Goal: Transaction & Acquisition: Purchase product/service

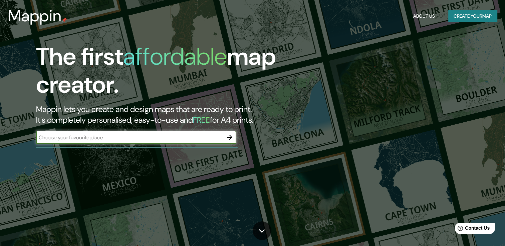
click at [135, 142] on div "​" at bounding box center [136, 137] width 200 height 13
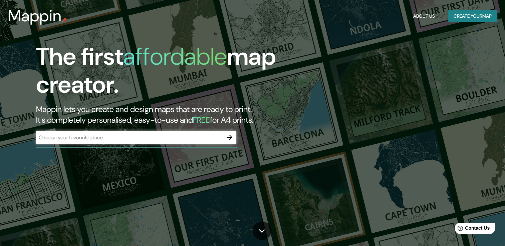
click at [135, 142] on div "​" at bounding box center [136, 137] width 200 height 13
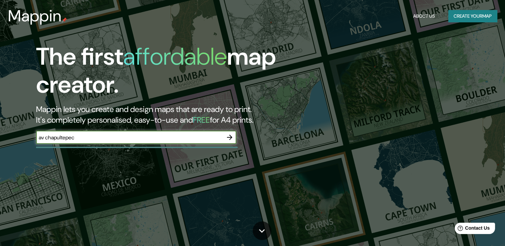
type input "av chapultepec"
drag, startPoint x: 202, startPoint y: 137, endPoint x: 8, endPoint y: 122, distance: 194.8
click at [8, 122] on div "The first affordable map creator. Mappin lets you create and design maps that a…" at bounding box center [252, 123] width 505 height 246
paste input "Av. [STREET_ADDRESS][PERSON_NAME][PERSON_NAME]"
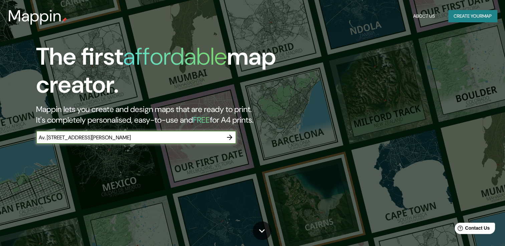
type input "Av. [STREET_ADDRESS][PERSON_NAME][PERSON_NAME]"
click at [229, 136] on icon "button" at bounding box center [230, 138] width 8 height 8
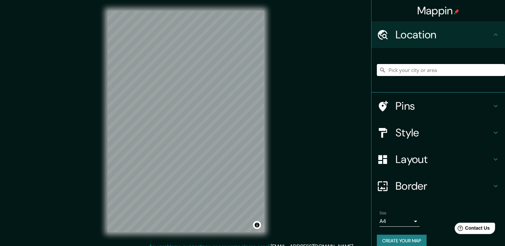
click at [407, 71] on input "Pick your city or area" at bounding box center [441, 70] width 128 height 12
paste input "Av. [STREET_ADDRESS][PERSON_NAME][PERSON_NAME]"
type input "[STREET_ADDRESS][PERSON_NAME]"
click at [399, 129] on h4 "Style" at bounding box center [444, 132] width 96 height 13
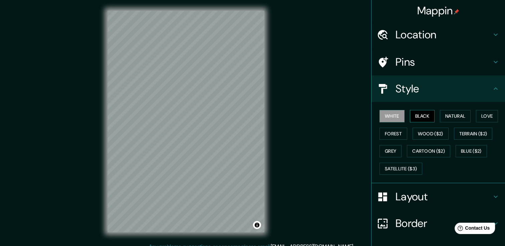
click at [419, 114] on button "Black" at bounding box center [422, 116] width 25 height 12
click at [445, 114] on button "Natural" at bounding box center [455, 116] width 31 height 12
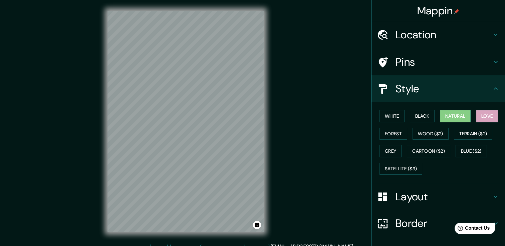
click at [479, 116] on button "Love" at bounding box center [487, 116] width 22 height 12
click at [393, 132] on button "Forest" at bounding box center [394, 134] width 28 height 12
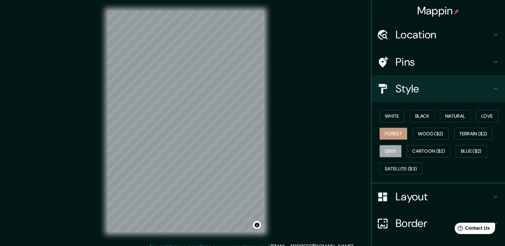
click at [389, 151] on button "Grey" at bounding box center [391, 151] width 22 height 12
click at [391, 132] on button "Forest" at bounding box center [394, 134] width 28 height 12
click at [382, 148] on button "Grey" at bounding box center [391, 151] width 22 height 12
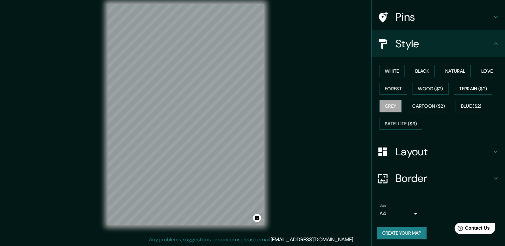
scroll to position [7, 0]
click at [411, 181] on h4 "Border" at bounding box center [444, 178] width 96 height 13
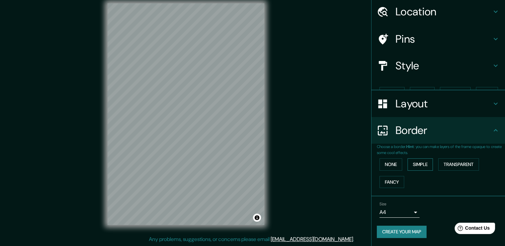
scroll to position [11, 0]
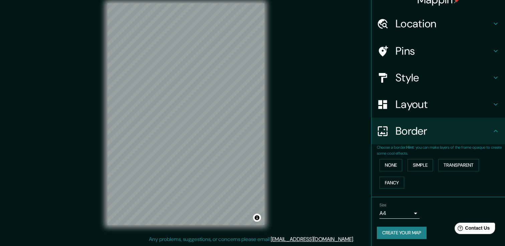
click at [414, 77] on h4 "Style" at bounding box center [444, 77] width 96 height 13
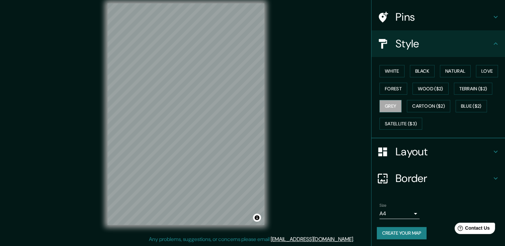
click at [417, 156] on h4 "Layout" at bounding box center [444, 151] width 96 height 13
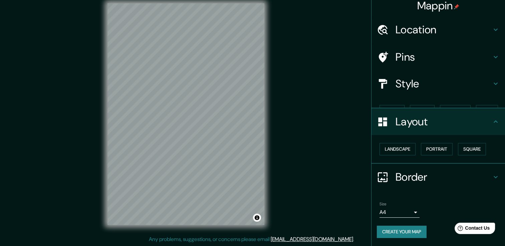
scroll to position [0, 0]
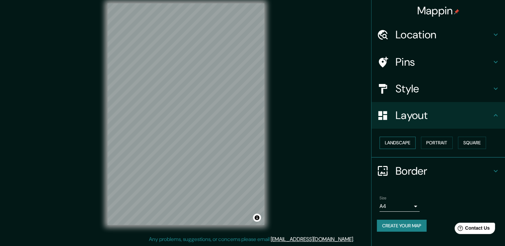
click at [408, 145] on button "Landscape" at bounding box center [398, 143] width 36 height 12
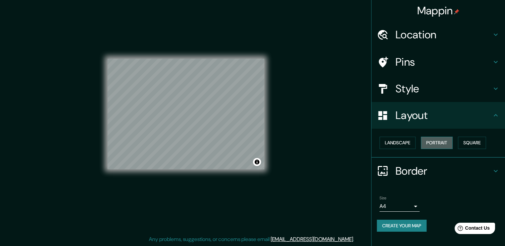
click at [436, 143] on button "Portrait" at bounding box center [437, 143] width 32 height 12
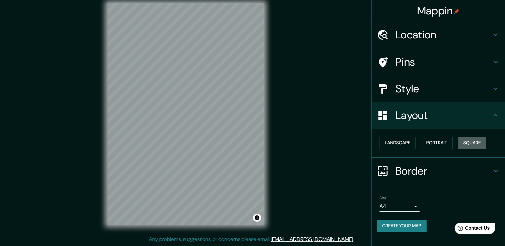
click at [461, 144] on button "Square" at bounding box center [472, 143] width 28 height 12
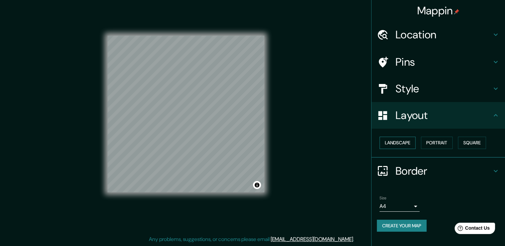
click at [395, 142] on button "Landscape" at bounding box center [398, 143] width 36 height 12
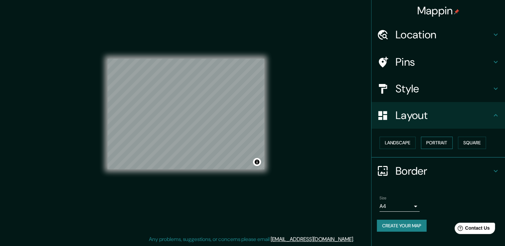
click at [428, 142] on button "Portrait" at bounding box center [437, 143] width 32 height 12
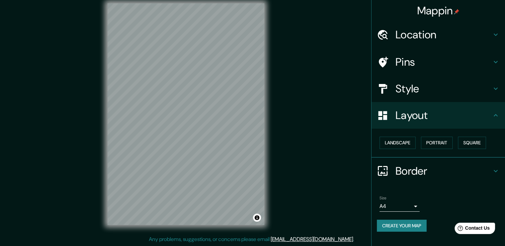
drag, startPoint x: 294, startPoint y: 149, endPoint x: 295, endPoint y: 163, distance: 14.1
click at [295, 163] on div "Mappin Location Avenida Chapultepec 102, 37320 León, Guanajuato, México Avenida…" at bounding box center [252, 120] width 505 height 254
click at [424, 121] on h4 "Layout" at bounding box center [444, 115] width 96 height 13
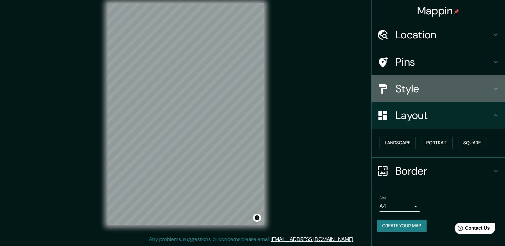
click at [427, 89] on h4 "Style" at bounding box center [444, 88] width 96 height 13
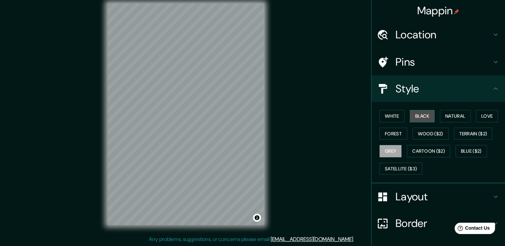
click at [423, 115] on button "Black" at bounding box center [422, 116] width 25 height 12
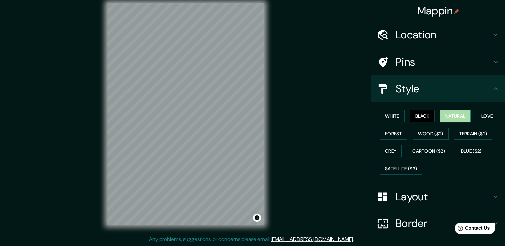
click at [445, 114] on button "Natural" at bounding box center [455, 116] width 31 height 12
click at [482, 116] on button "Love" at bounding box center [487, 116] width 22 height 12
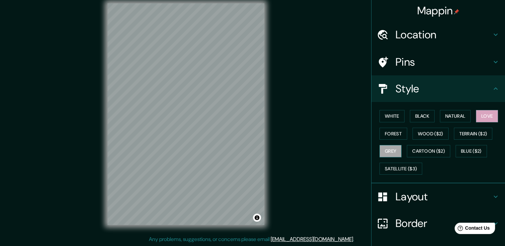
click at [392, 151] on button "Grey" at bounding box center [391, 151] width 22 height 12
click at [397, 128] on button "Forest" at bounding box center [394, 134] width 28 height 12
click at [484, 116] on button "Love" at bounding box center [487, 116] width 22 height 12
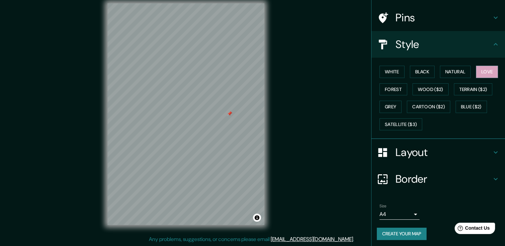
scroll to position [45, 0]
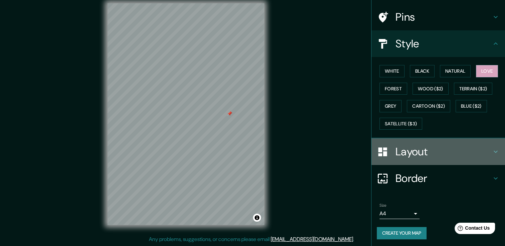
click at [437, 158] on div "Layout" at bounding box center [439, 152] width 134 height 27
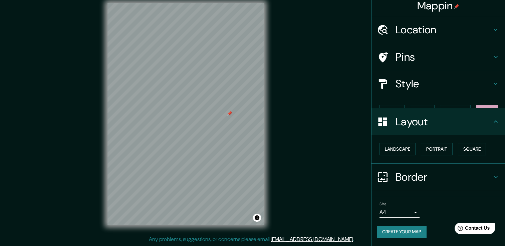
scroll to position [0, 0]
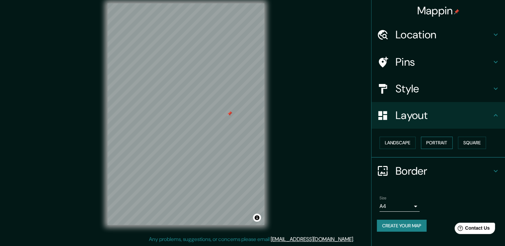
click at [445, 142] on button "Portrait" at bounding box center [437, 143] width 32 height 12
click at [229, 113] on div at bounding box center [229, 113] width 5 height 5
click at [212, 124] on div at bounding box center [212, 121] width 5 height 5
click at [437, 144] on button "Portrait" at bounding box center [437, 143] width 32 height 12
click at [471, 143] on button "Square" at bounding box center [472, 143] width 28 height 12
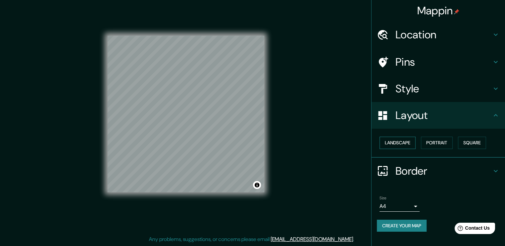
click at [404, 145] on button "Landscape" at bounding box center [398, 143] width 36 height 12
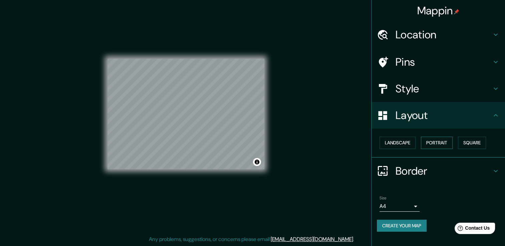
click at [441, 146] on button "Portrait" at bounding box center [437, 143] width 32 height 12
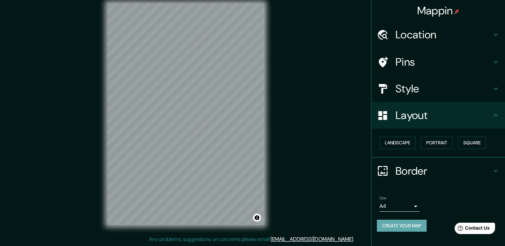
click at [415, 227] on button "Create your map" at bounding box center [402, 226] width 50 height 12
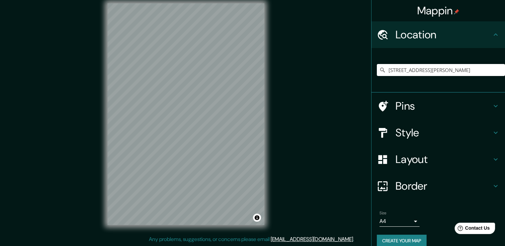
click at [401, 224] on body "Mappin Location [STREET_ADDRESS][PERSON_NAME] Pins Style Layout Border Choose a…" at bounding box center [252, 116] width 505 height 246
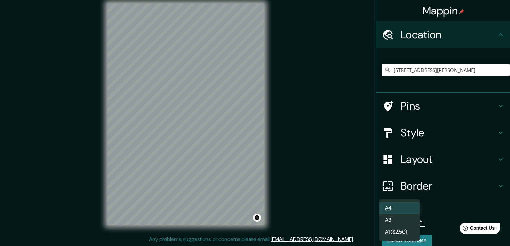
click at [338, 175] on div at bounding box center [255, 123] width 510 height 246
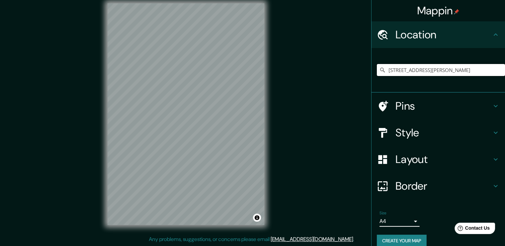
click at [400, 73] on input "[STREET_ADDRESS][PERSON_NAME]" at bounding box center [441, 70] width 128 height 12
click at [491, 70] on input "[STREET_ADDRESS][PERSON_NAME]" at bounding box center [441, 70] width 128 height 12
click at [474, 67] on input "[STREET_ADDRESS][PERSON_NAME]" at bounding box center [441, 70] width 128 height 12
click at [326, 73] on div "Mappin Location [STREET_ADDRESS][PERSON_NAME] Pins Style Layout Border Choose a…" at bounding box center [252, 120] width 505 height 254
drag, startPoint x: 435, startPoint y: 78, endPoint x: 429, endPoint y: 73, distance: 7.9
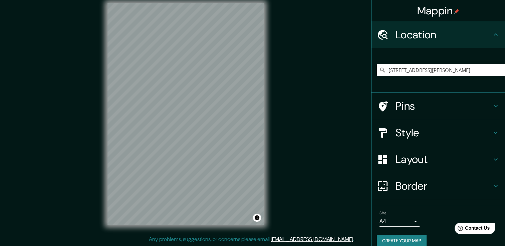
click at [435, 77] on div "[STREET_ADDRESS][PERSON_NAME]" at bounding box center [441, 69] width 128 height 33
click at [425, 70] on input "[STREET_ADDRESS][PERSON_NAME]" at bounding box center [441, 70] width 128 height 12
drag, startPoint x: 378, startPoint y: 68, endPoint x: 456, endPoint y: 66, distance: 78.8
click at [456, 66] on div "[STREET_ADDRESS][PERSON_NAME]" at bounding box center [441, 70] width 128 height 12
click at [455, 70] on input "[STREET_ADDRESS][PERSON_NAME]" at bounding box center [441, 70] width 128 height 12
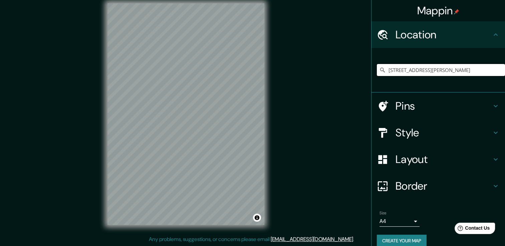
click at [440, 71] on input "[STREET_ADDRESS][PERSON_NAME]" at bounding box center [441, 70] width 128 height 12
click at [441, 71] on input "[STREET_ADDRESS][PERSON_NAME]" at bounding box center [441, 70] width 128 height 12
drag, startPoint x: 411, startPoint y: 71, endPoint x: 421, endPoint y: 76, distance: 10.4
click at [413, 72] on input "[STREET_ADDRESS][PERSON_NAME]" at bounding box center [441, 70] width 128 height 12
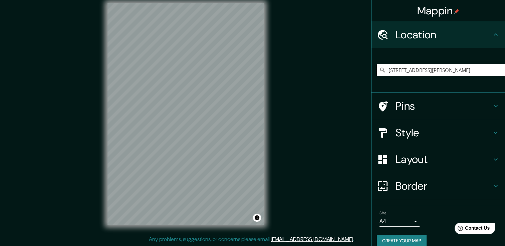
drag, startPoint x: 405, startPoint y: 72, endPoint x: 496, endPoint y: 73, distance: 91.1
click at [496, 73] on input "[STREET_ADDRESS][PERSON_NAME]" at bounding box center [441, 70] width 128 height 12
click at [487, 71] on input "[STREET_ADDRESS][PERSON_NAME]" at bounding box center [441, 70] width 128 height 12
click at [433, 71] on input "[STREET_ADDRESS][PERSON_NAME]" at bounding box center [441, 70] width 128 height 12
click at [432, 71] on input "[STREET_ADDRESS][PERSON_NAME]" at bounding box center [441, 70] width 128 height 12
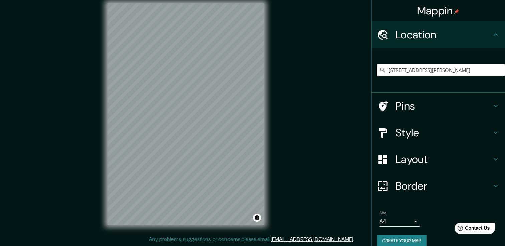
click at [432, 71] on input "[STREET_ADDRESS][PERSON_NAME]" at bounding box center [441, 70] width 128 height 12
click at [432, 71] on input "Pick your city or area" at bounding box center [441, 70] width 128 height 12
paste input "Av. [STREET_ADDRESS][PERSON_NAME][PERSON_NAME]"
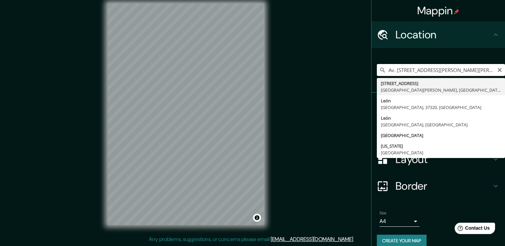
scroll to position [0, 42]
type input "[STREET_ADDRESS][PERSON_NAME]"
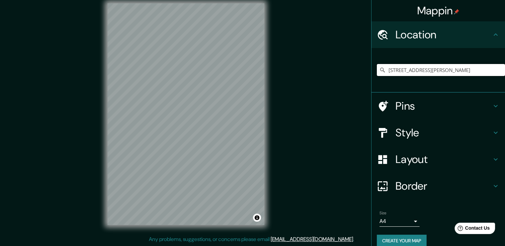
scroll to position [0, 0]
click at [411, 163] on h4 "Layout" at bounding box center [444, 159] width 96 height 13
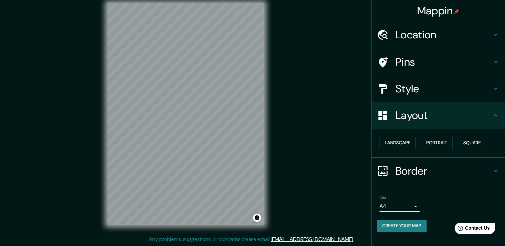
click at [415, 97] on div "Style" at bounding box center [439, 88] width 134 height 27
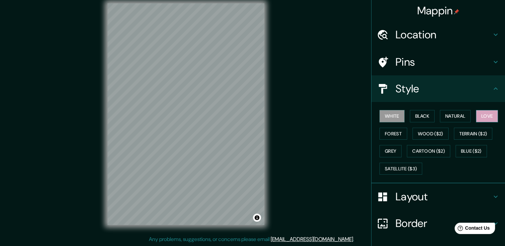
click at [478, 113] on button "Love" at bounding box center [487, 116] width 22 height 12
click at [457, 152] on button "Blue ($2)" at bounding box center [471, 151] width 31 height 12
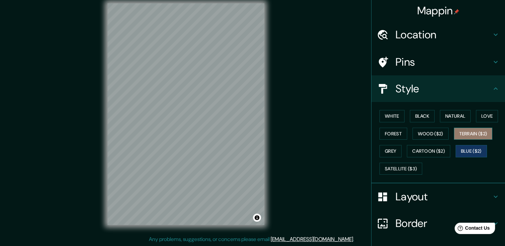
click at [473, 133] on button "Terrain ($2)" at bounding box center [473, 134] width 39 height 12
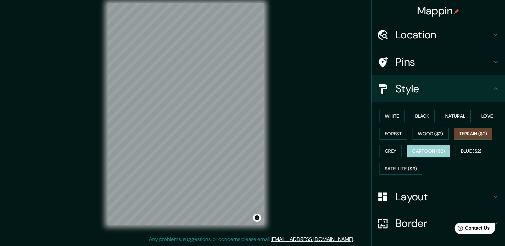
click at [421, 153] on button "Cartoon ($2)" at bounding box center [428, 151] width 43 height 12
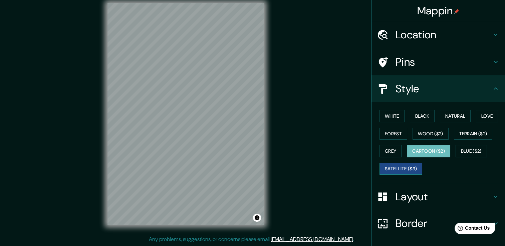
click at [394, 168] on button "Satellite ($3)" at bounding box center [401, 169] width 43 height 12
click at [484, 120] on button "Love" at bounding box center [487, 116] width 22 height 12
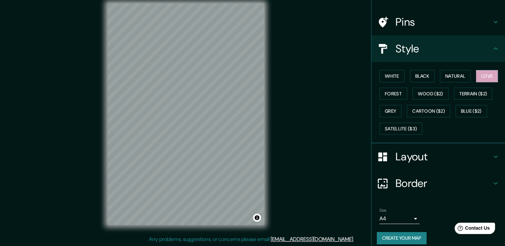
scroll to position [45, 0]
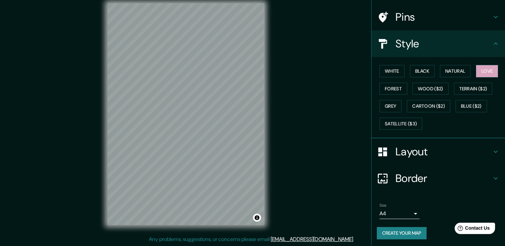
click at [406, 217] on body "Mappin Location [STREET_ADDRESS][PERSON_NAME][PERSON_NAME] [PERSON_NAME] [GEOGR…" at bounding box center [252, 116] width 505 height 246
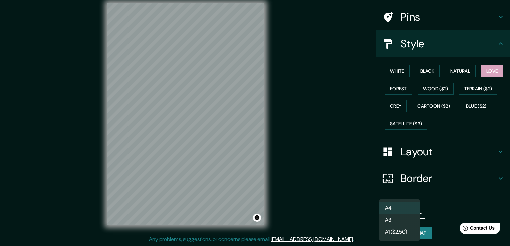
click at [396, 222] on li "A3" at bounding box center [400, 220] width 40 height 12
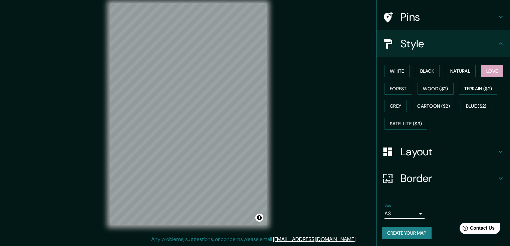
click at [402, 212] on body "Mappin Location [STREET_ADDRESS][PERSON_NAME][PERSON_NAME] [PERSON_NAME] [GEOGR…" at bounding box center [255, 116] width 510 height 246
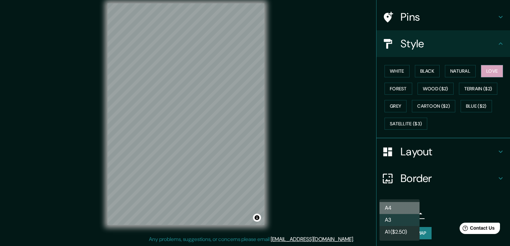
click at [402, 207] on li "A4" at bounding box center [400, 208] width 40 height 12
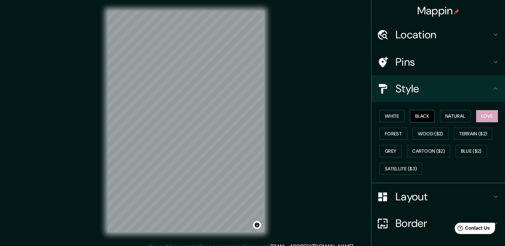
scroll to position [0, 0]
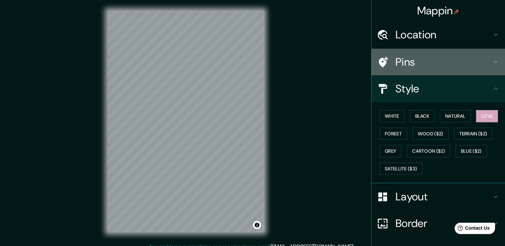
click at [429, 61] on h4 "Pins" at bounding box center [444, 61] width 96 height 13
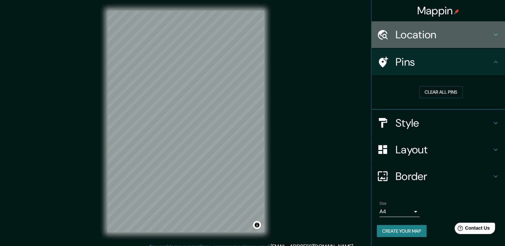
click at [437, 38] on h4 "Location" at bounding box center [444, 34] width 96 height 13
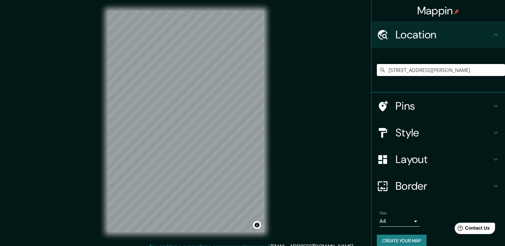
click at [441, 41] on h4 "Location" at bounding box center [444, 34] width 96 height 13
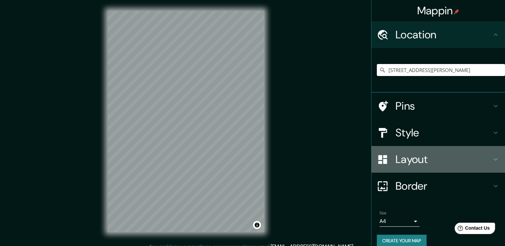
click at [421, 160] on h4 "Layout" at bounding box center [444, 159] width 96 height 13
